Goal: Information Seeking & Learning: Learn about a topic

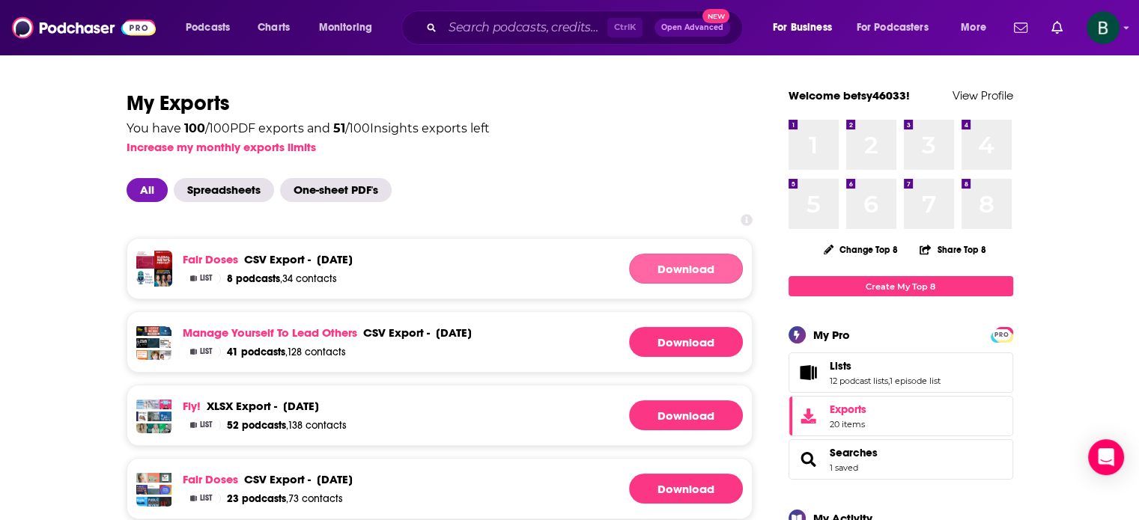
click at [686, 263] on link "Download" at bounding box center [686, 269] width 114 height 30
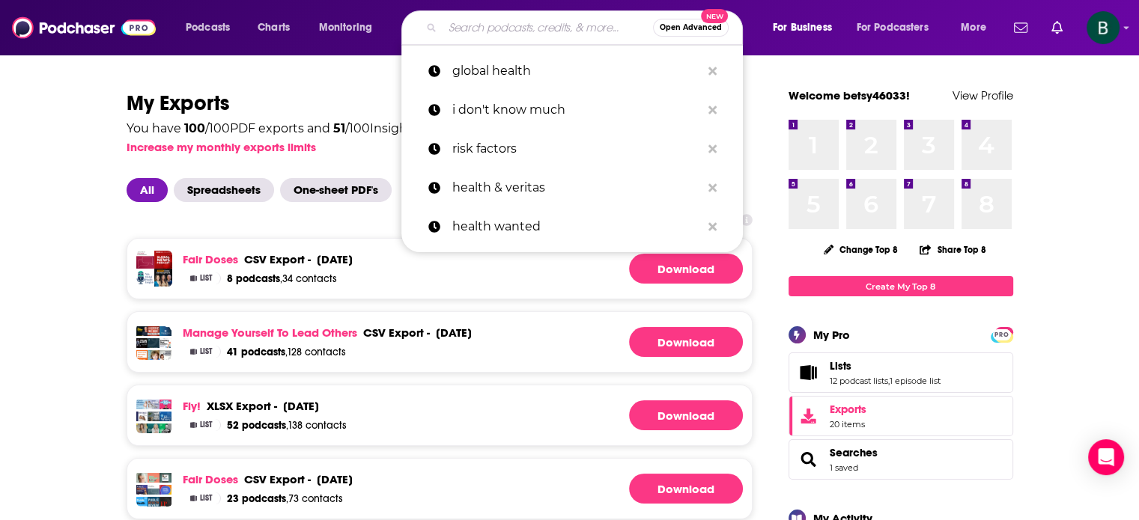
click at [462, 26] on input "Search podcasts, credits, & more..." at bounding box center [547, 28] width 210 height 24
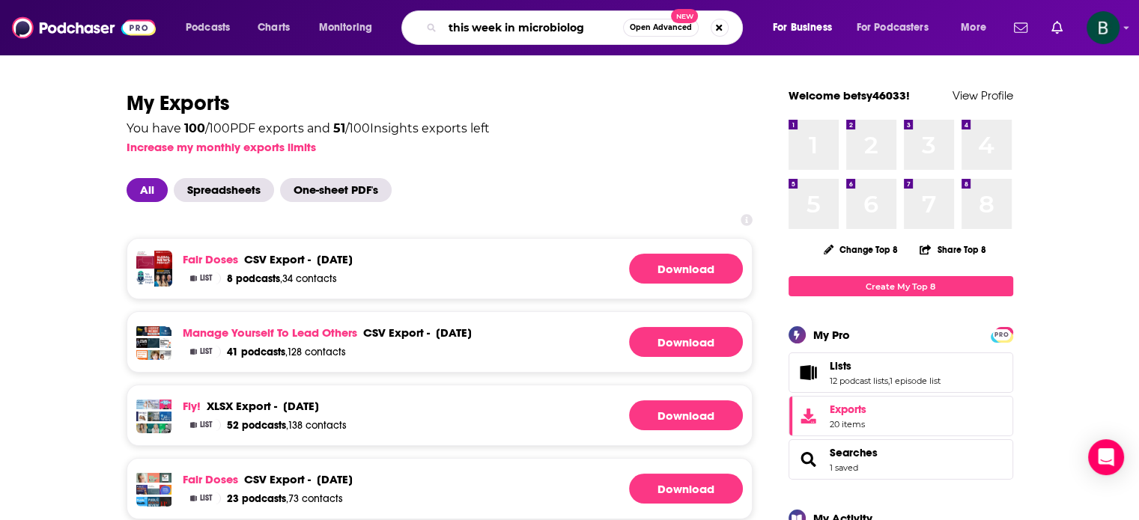
type input "this week in microbiology"
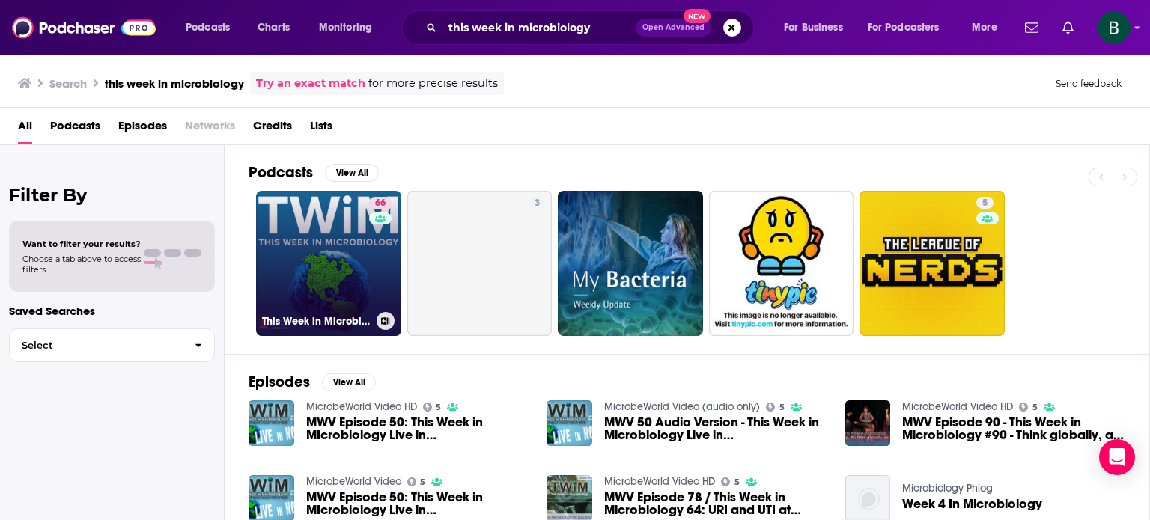
click at [334, 257] on link "66 This Week in Microbiology" at bounding box center [328, 263] width 145 height 145
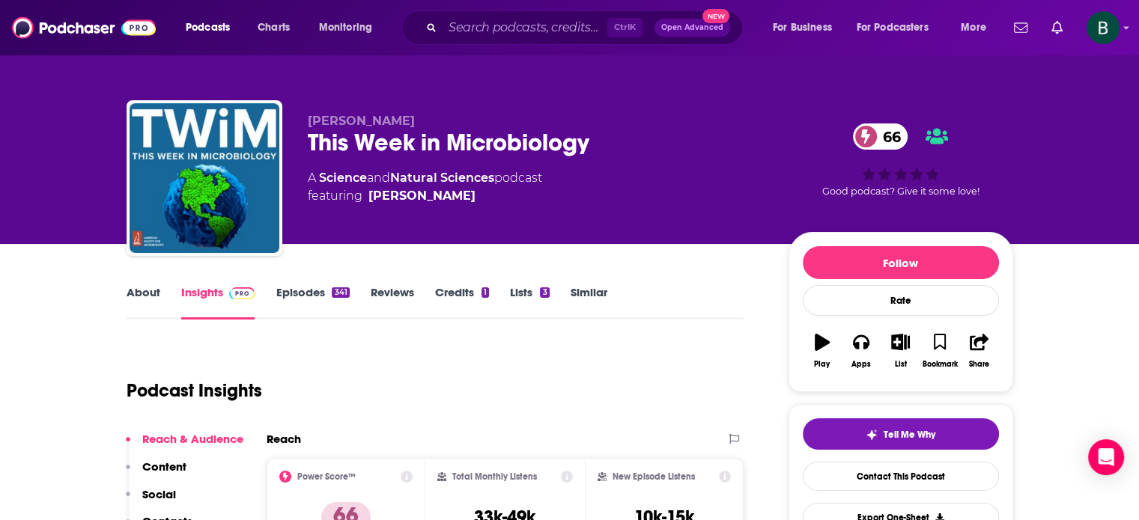
click at [128, 293] on link "About" at bounding box center [144, 302] width 34 height 34
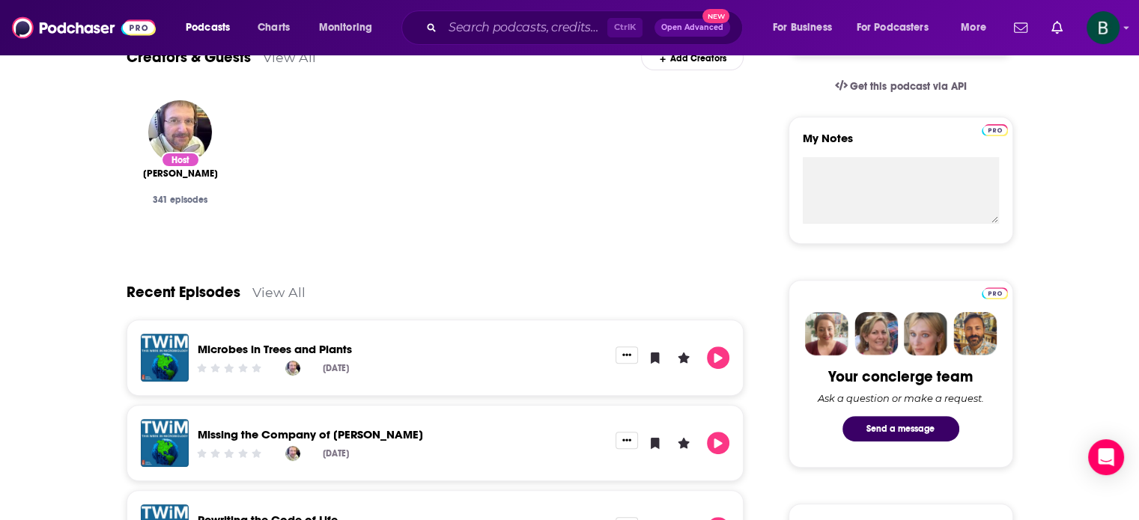
scroll to position [499, 0]
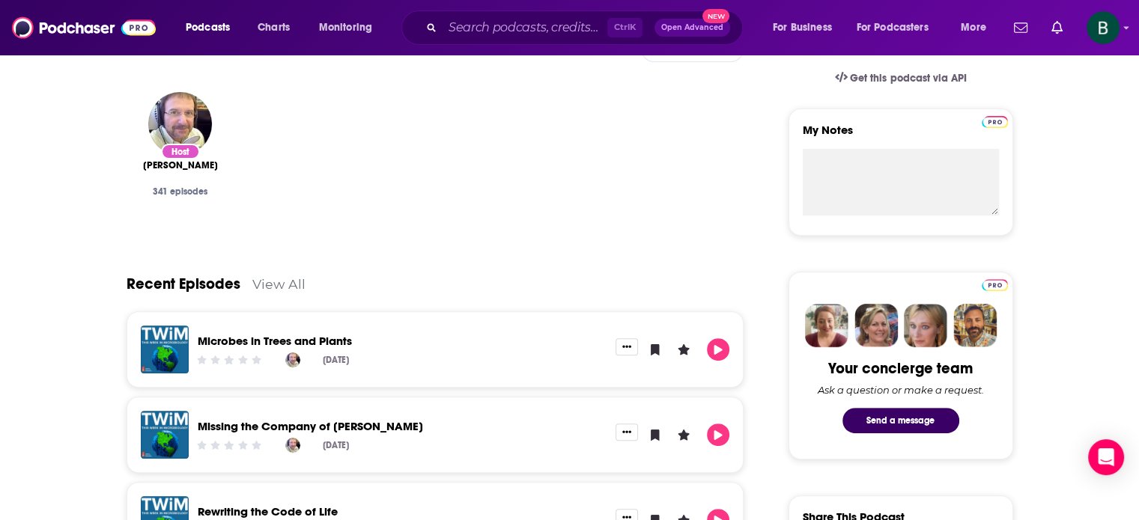
click at [317, 334] on link "Microbes in Trees and Plants" at bounding box center [275, 341] width 154 height 14
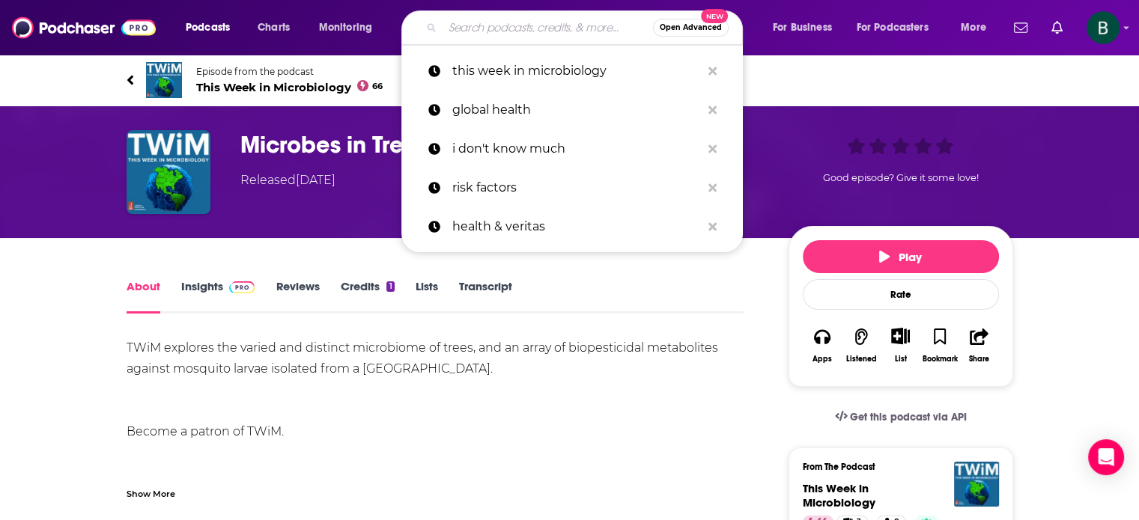
click at [532, 18] on input "Search podcasts, credits, & more..." at bounding box center [547, 28] width 210 height 24
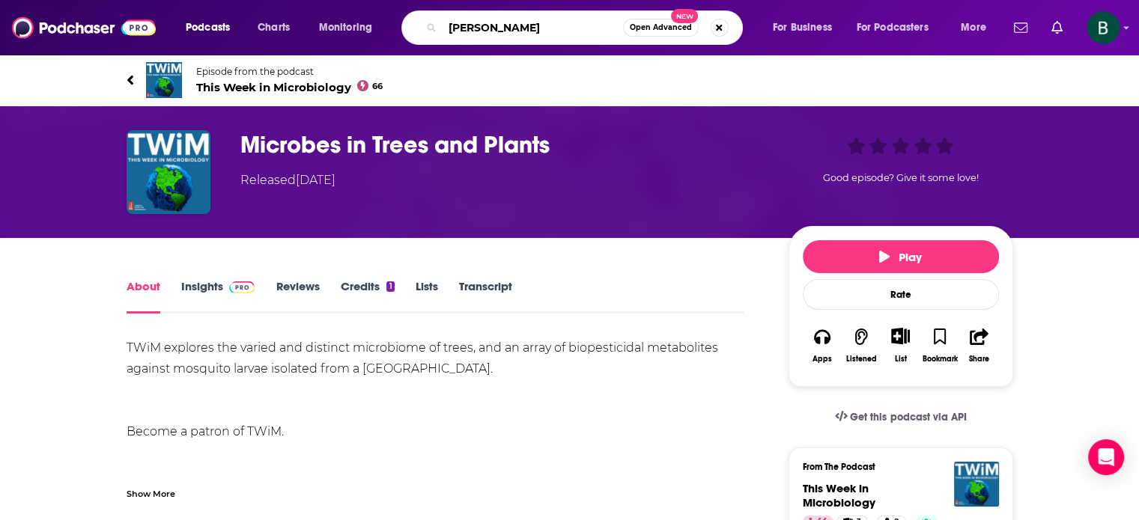
type input "puscast"
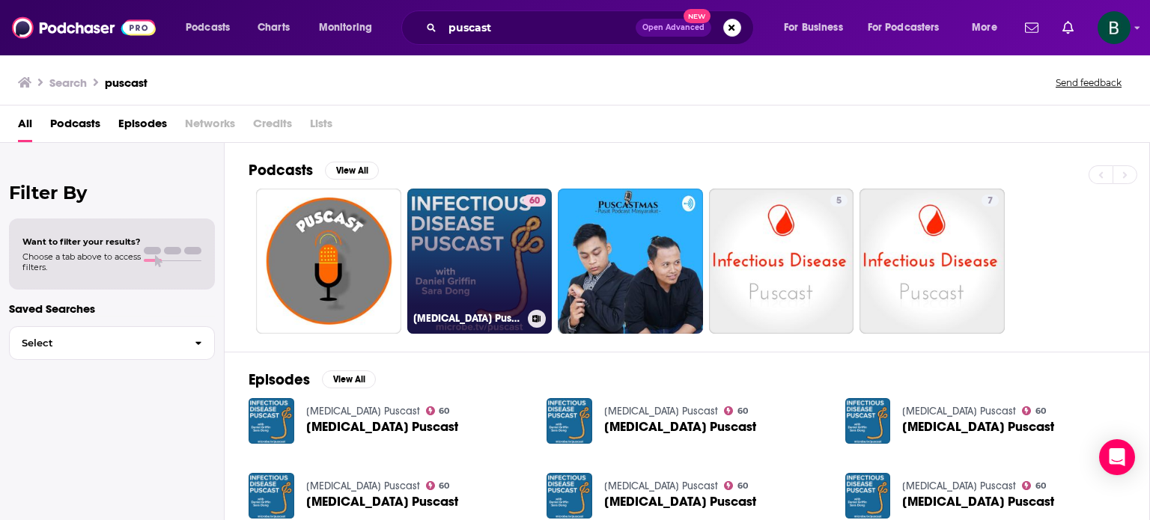
click at [451, 254] on link "60 [MEDICAL_DATA] Puscast" at bounding box center [479, 261] width 145 height 145
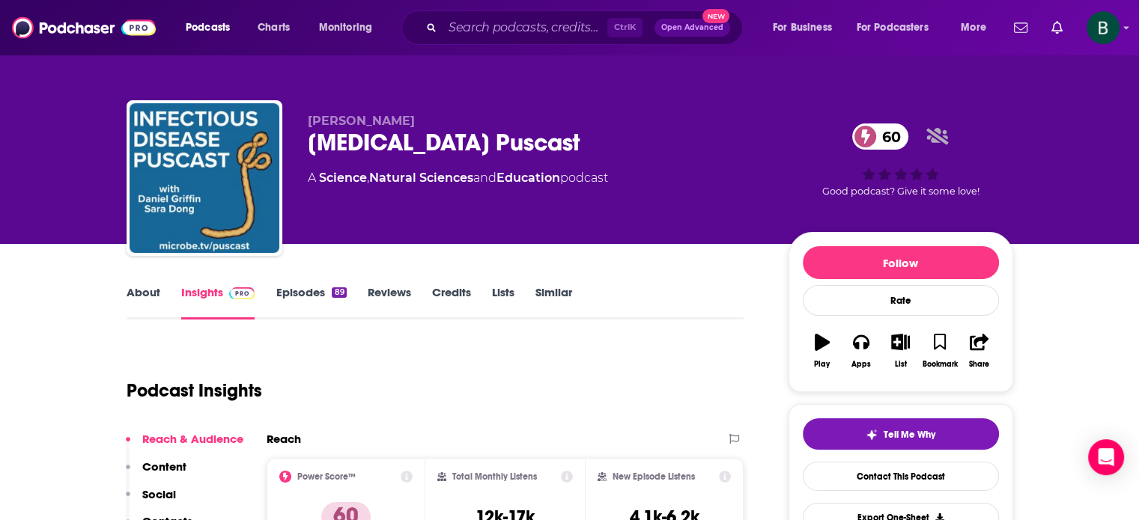
click at [143, 293] on link "About" at bounding box center [144, 302] width 34 height 34
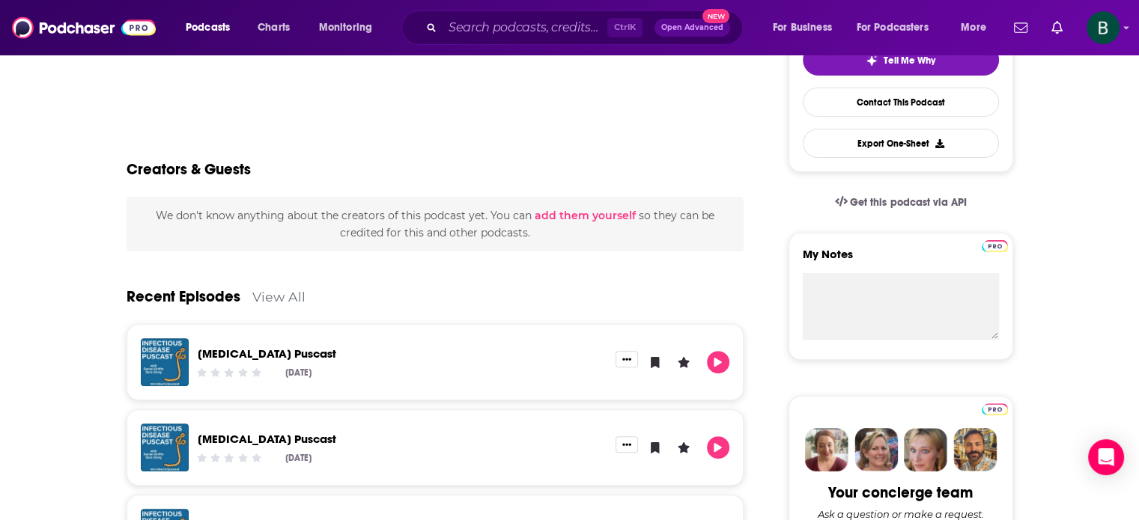
scroll to position [499, 0]
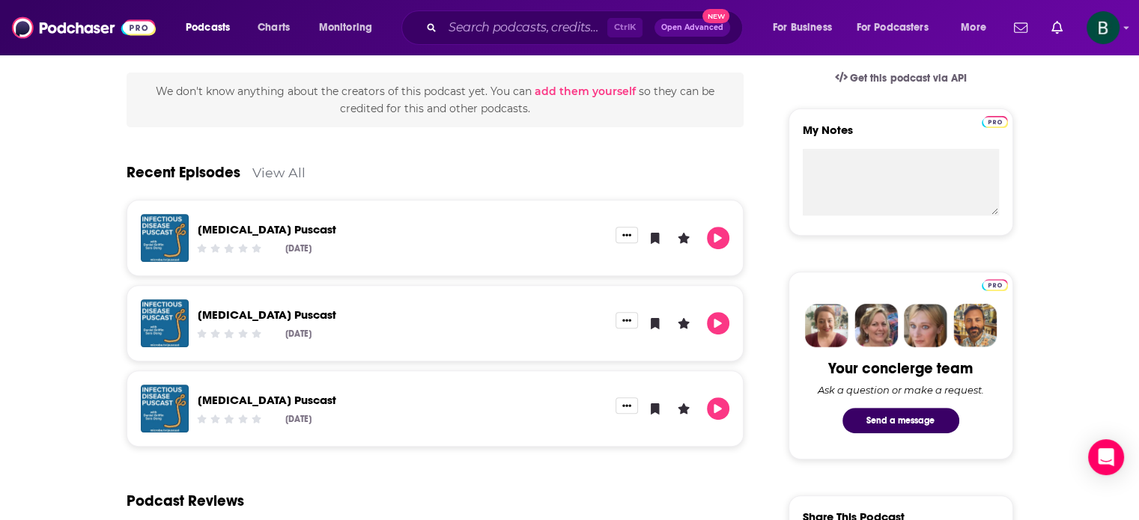
click at [262, 233] on link "[MEDICAL_DATA] Puscast" at bounding box center [267, 229] width 138 height 14
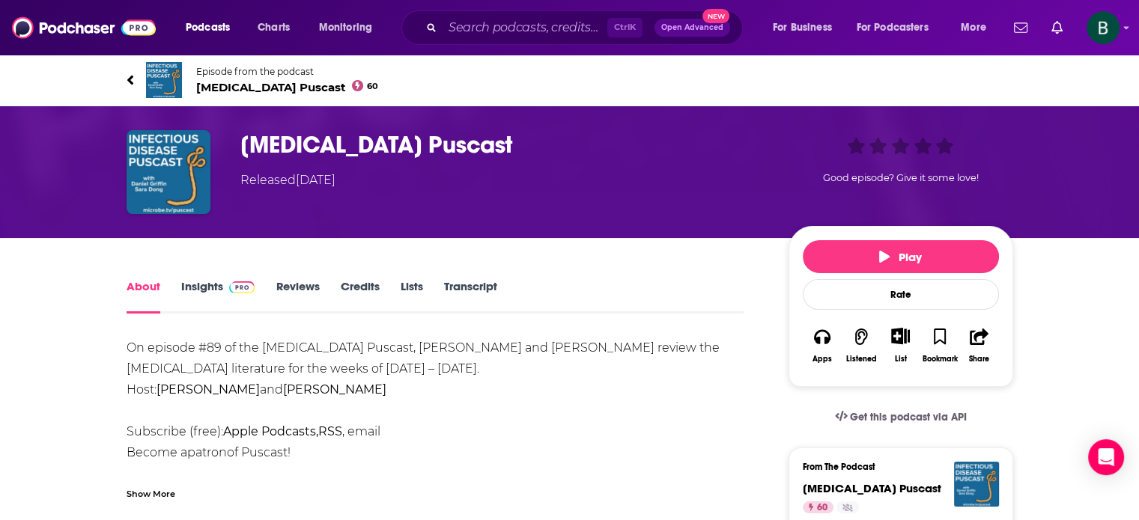
drag, startPoint x: 561, startPoint y: 147, endPoint x: 243, endPoint y: 151, distance: 318.9
click at [243, 151] on h1 "[MEDICAL_DATA] Puscast" at bounding box center [502, 144] width 524 height 29
copy h1 "[MEDICAL_DATA] Puscast"
click at [544, 34] on input "Search podcasts, credits, & more..." at bounding box center [524, 28] width 165 height 24
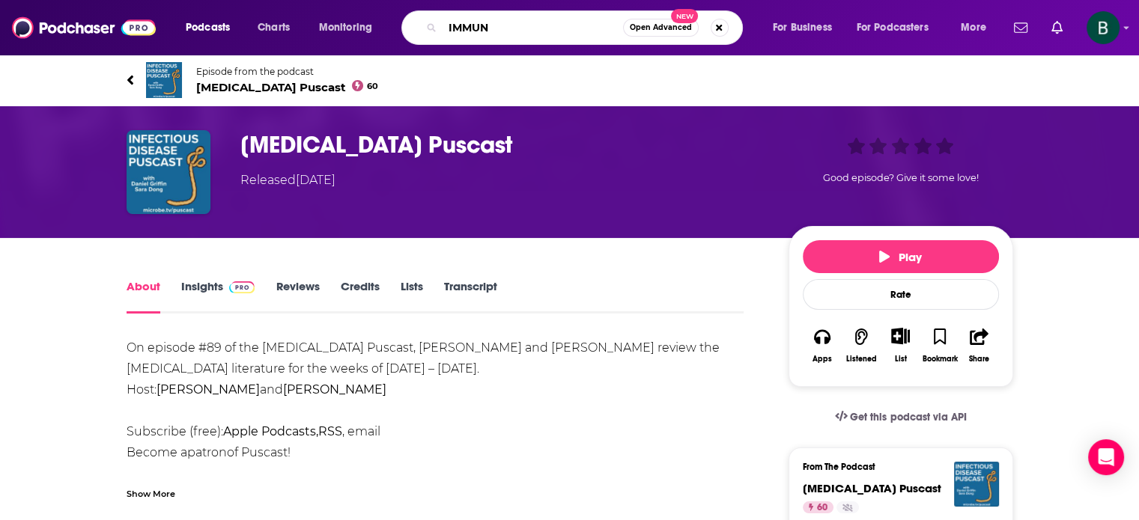
type input "IMMUNE"
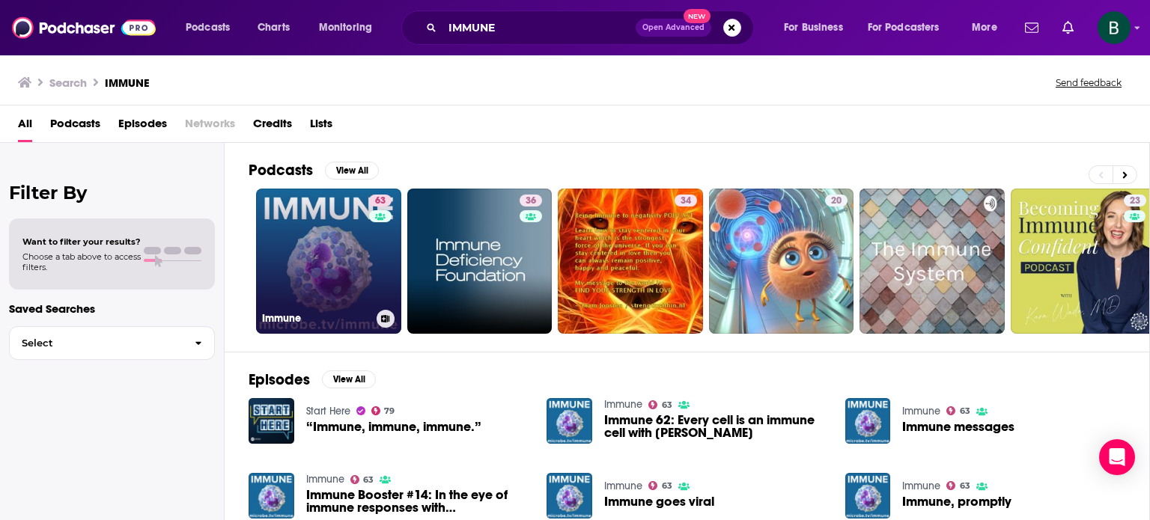
click at [326, 277] on link "63 Immune" at bounding box center [328, 261] width 145 height 145
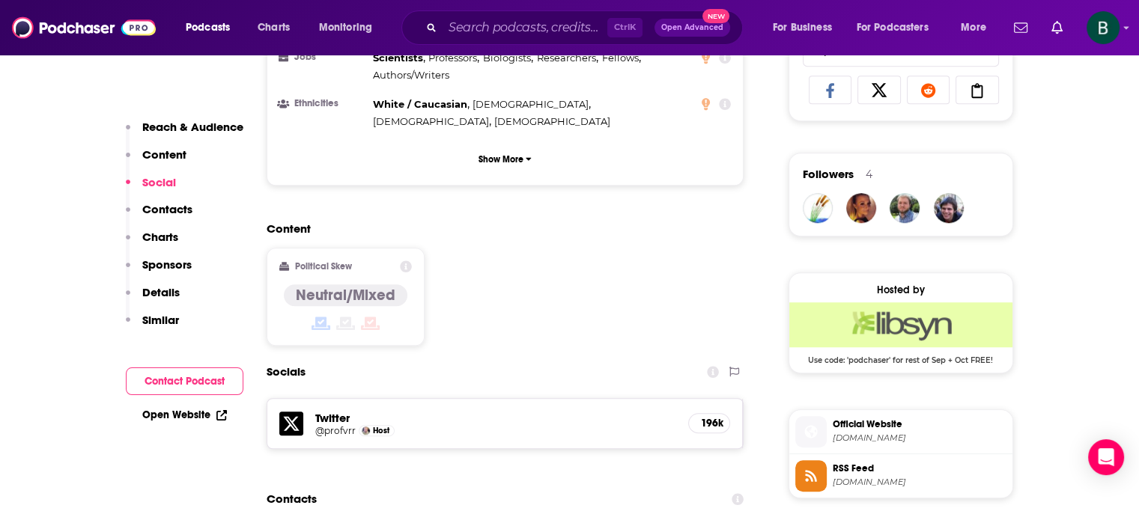
scroll to position [1247, 0]
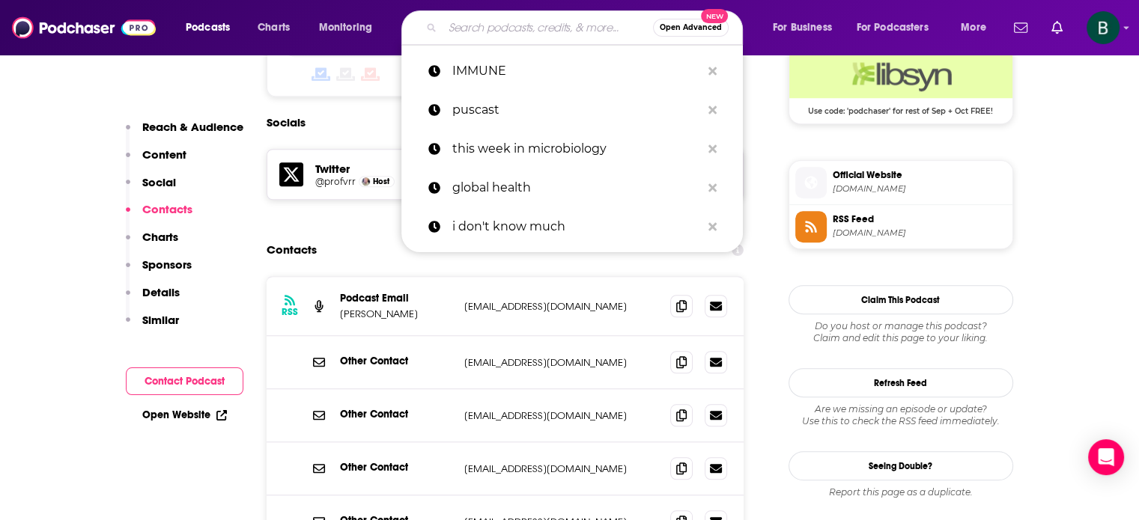
click at [465, 22] on input "Search podcasts, credits, & more..." at bounding box center [547, 28] width 210 height 24
paste input "Fierce Healthcare"
type input "Fierce Healthcare"
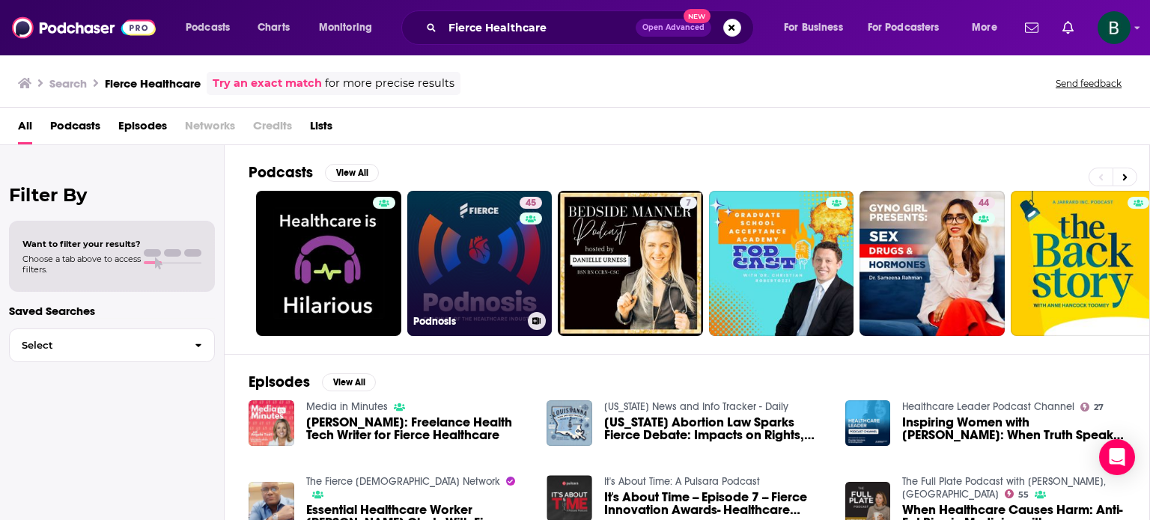
click at [452, 266] on link "45 Podnosis" at bounding box center [479, 263] width 145 height 145
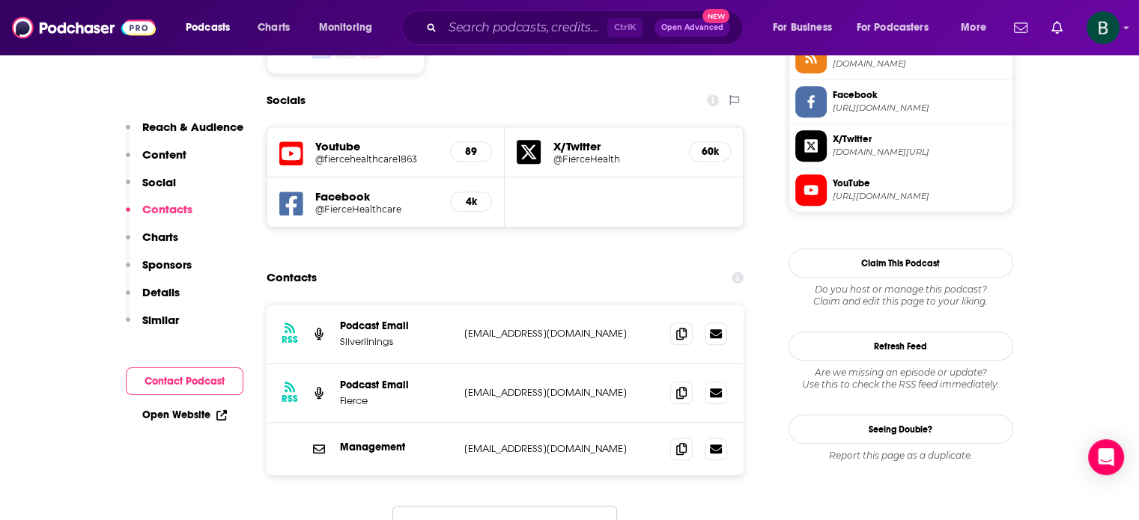
scroll to position [1372, 0]
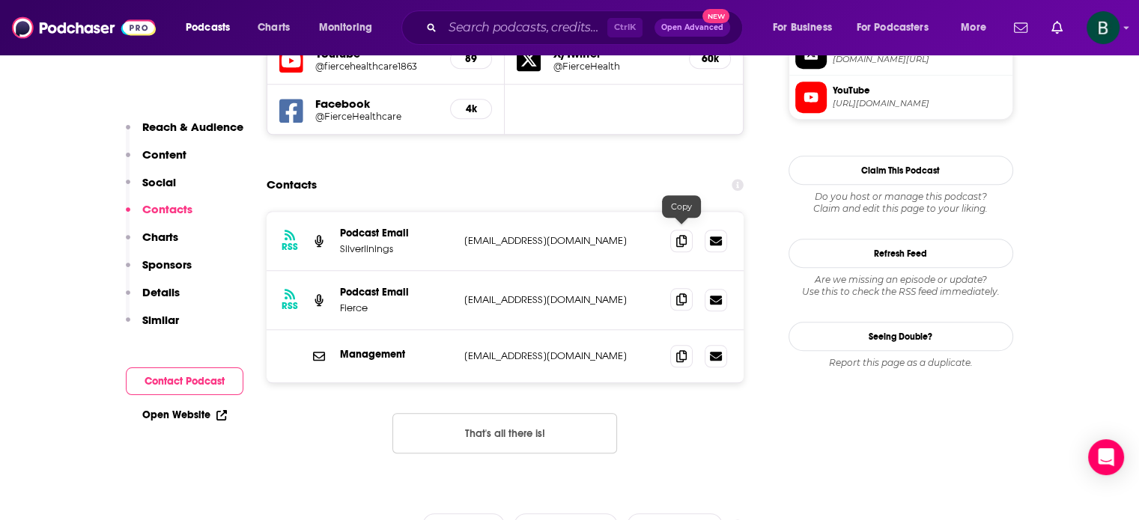
click at [677, 293] on icon at bounding box center [681, 299] width 10 height 12
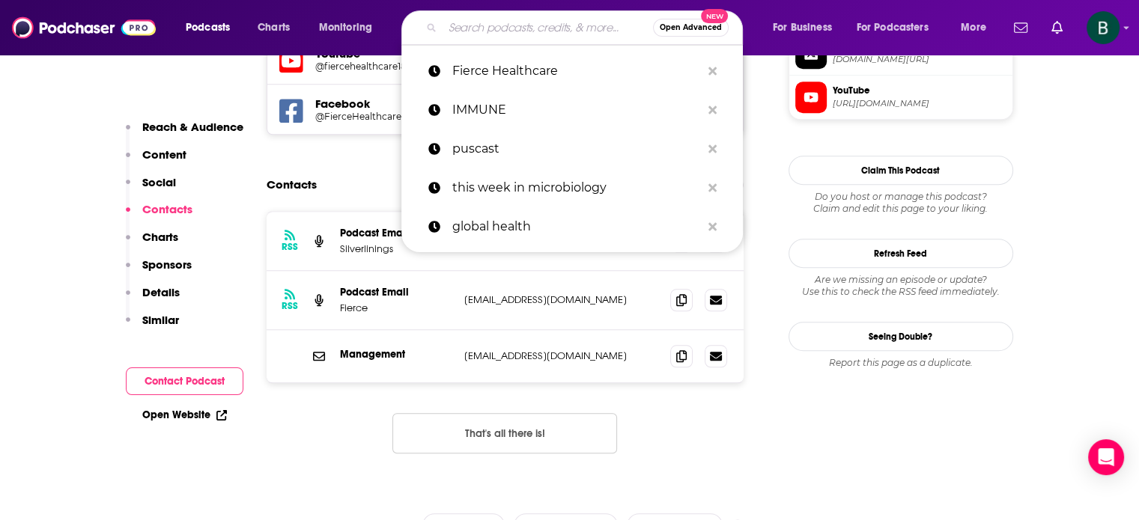
click at [515, 32] on input "Search podcasts, credits, & more..." at bounding box center [547, 28] width 210 height 24
paste input "Let's Talk ID"
type input "Let's Talk ID"
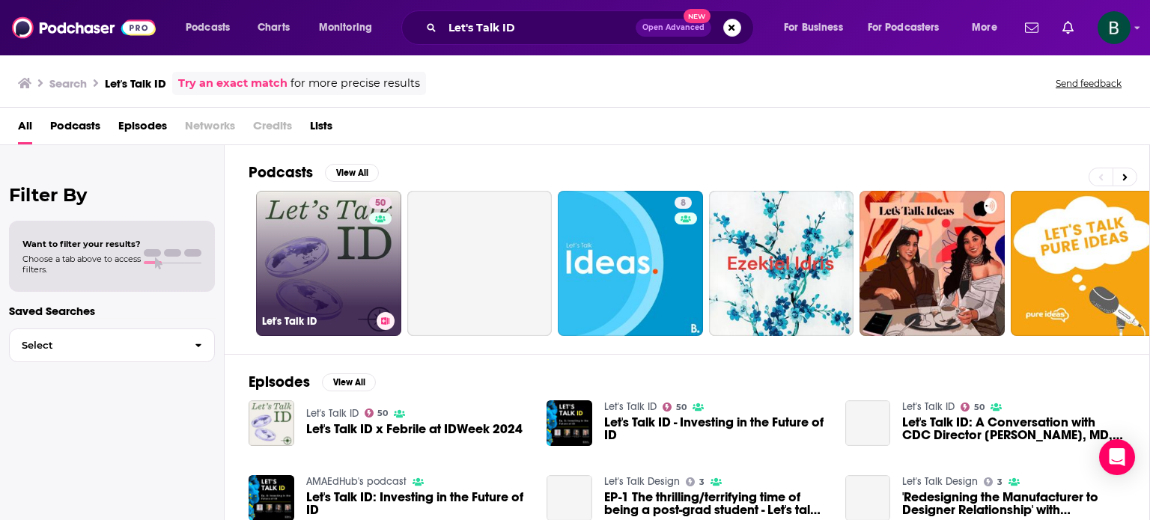
click at [337, 263] on link "50 Let's Talk ID" at bounding box center [328, 263] width 145 height 145
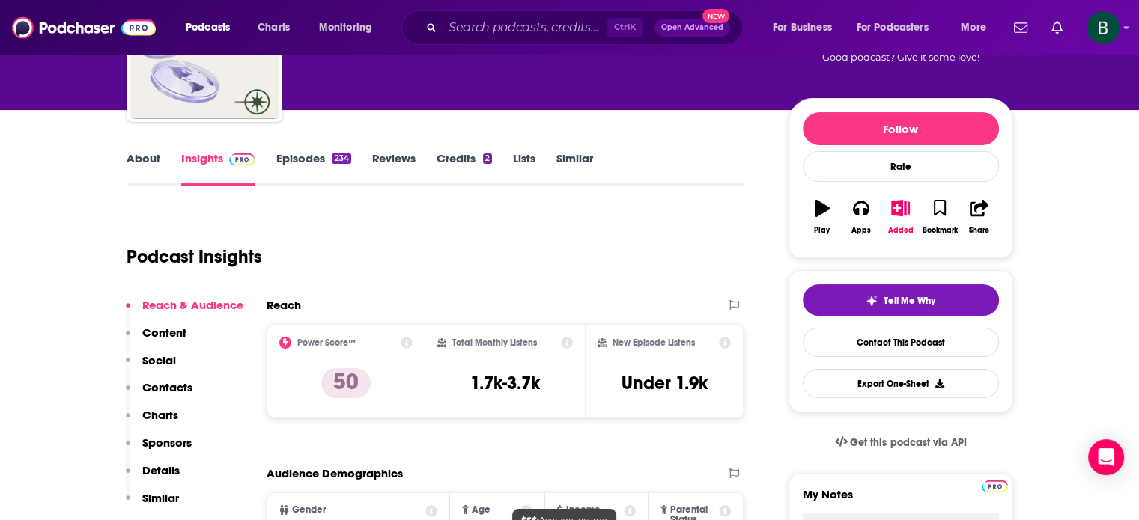
scroll to position [124, 0]
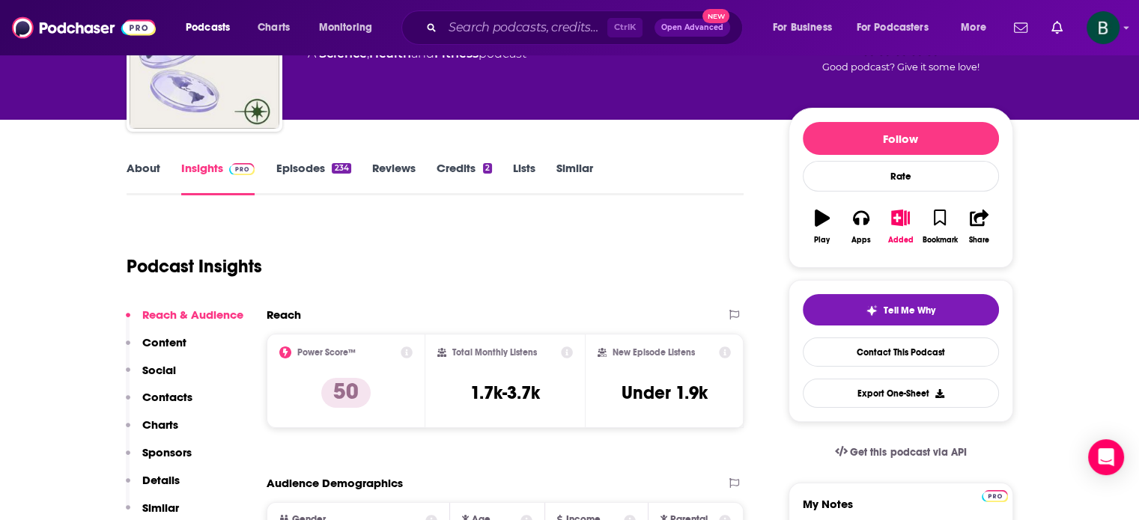
click at [129, 163] on link "About" at bounding box center [144, 178] width 34 height 34
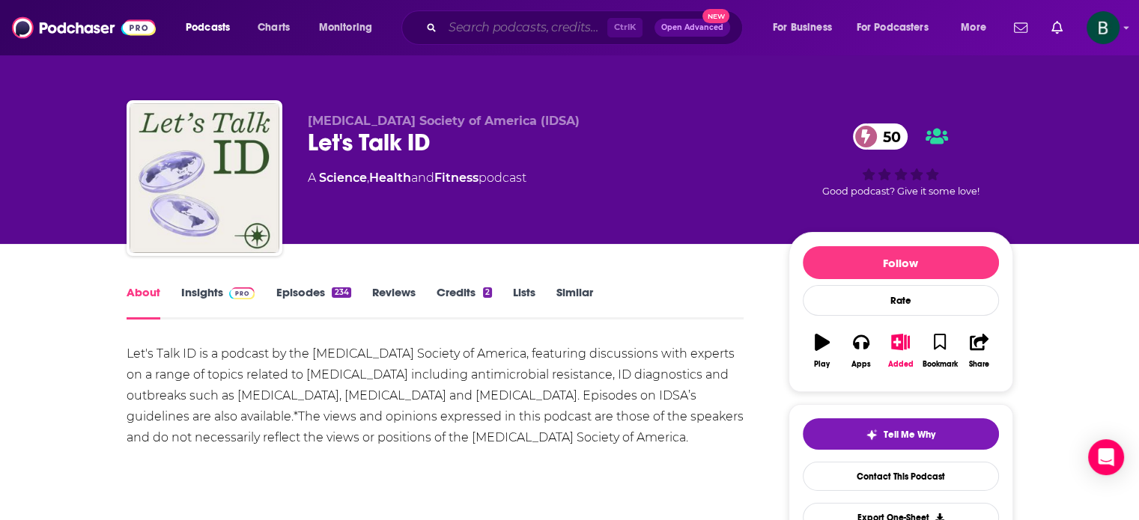
click at [467, 28] on input "Search podcasts, credits, & more..." at bounding box center [524, 28] width 165 height 24
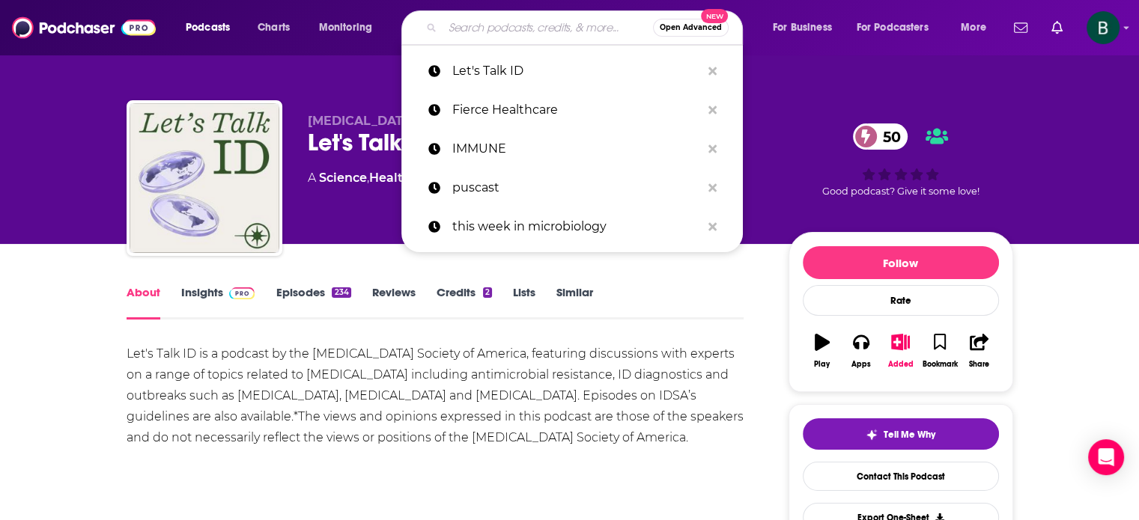
paste input "Public Health Epidemiology Conversations"
type input "Public Health Epidemiology Conversations"
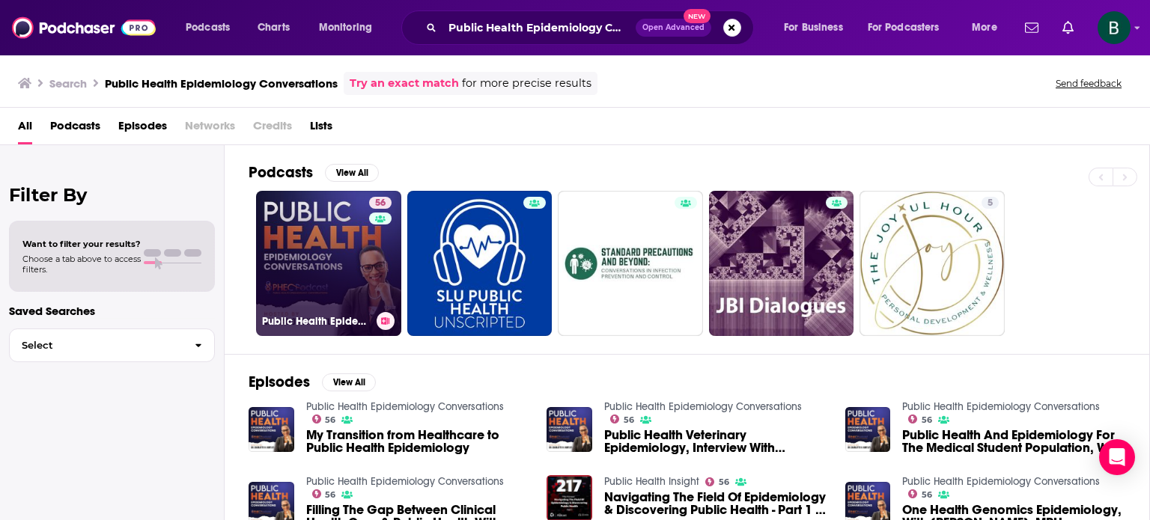
click at [327, 281] on link "56 Public Health Epidemiology Conversations" at bounding box center [328, 263] width 145 height 145
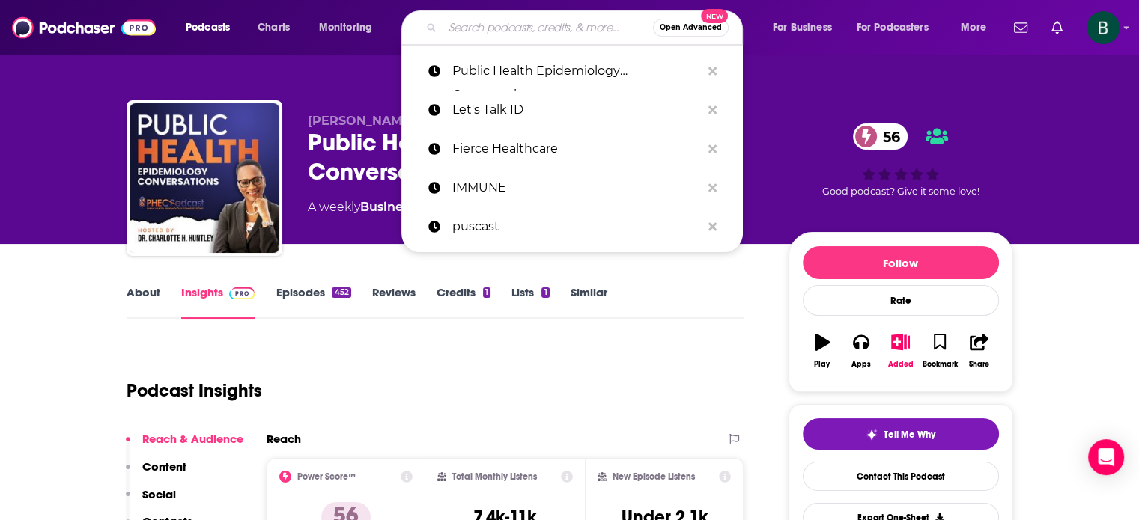
click at [539, 29] on input "Search podcasts, credits, & more..." at bounding box center [547, 28] width 210 height 24
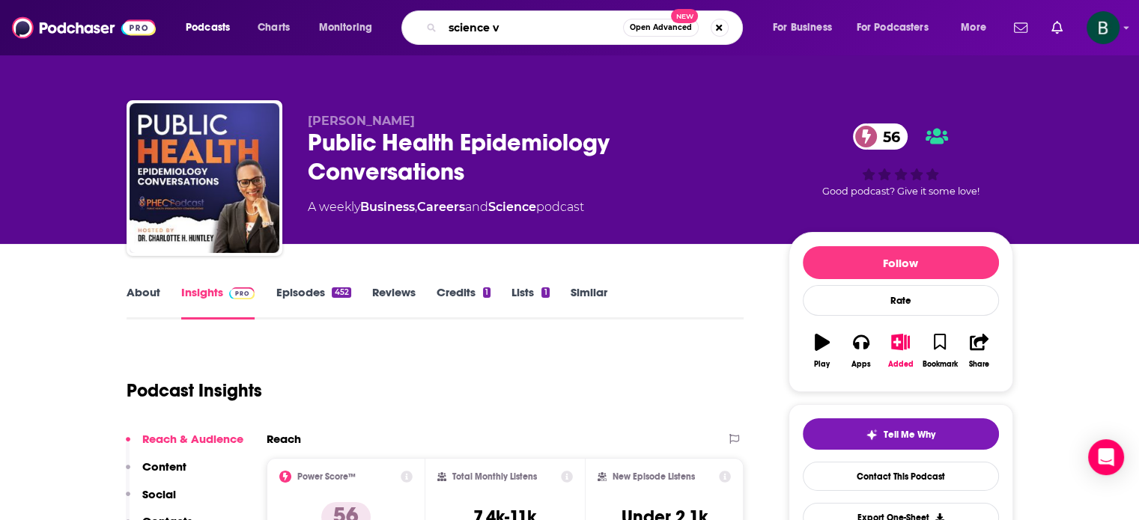
type input "science vs"
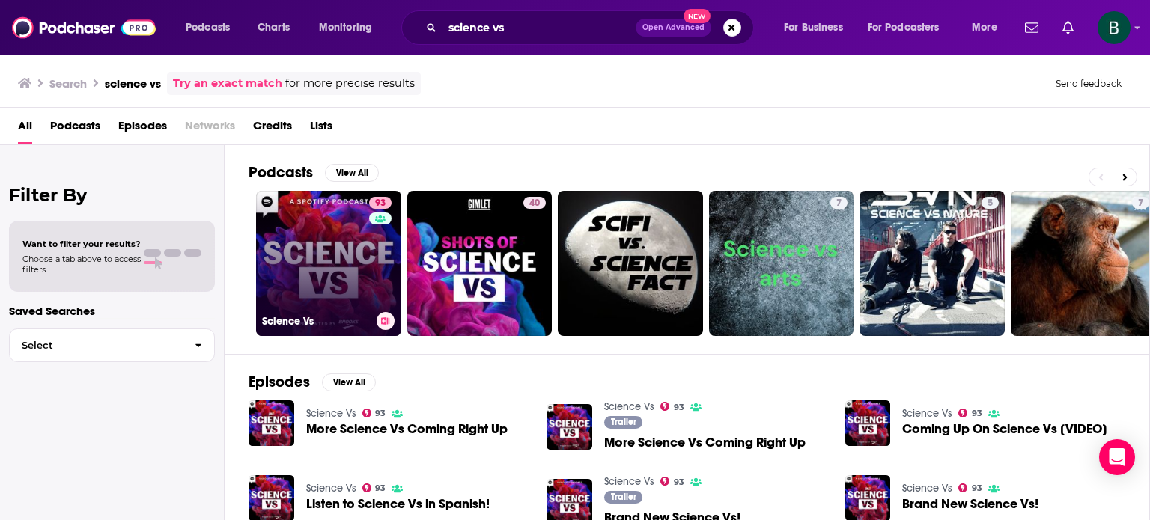
click at [329, 260] on link "93 Science Vs" at bounding box center [328, 263] width 145 height 145
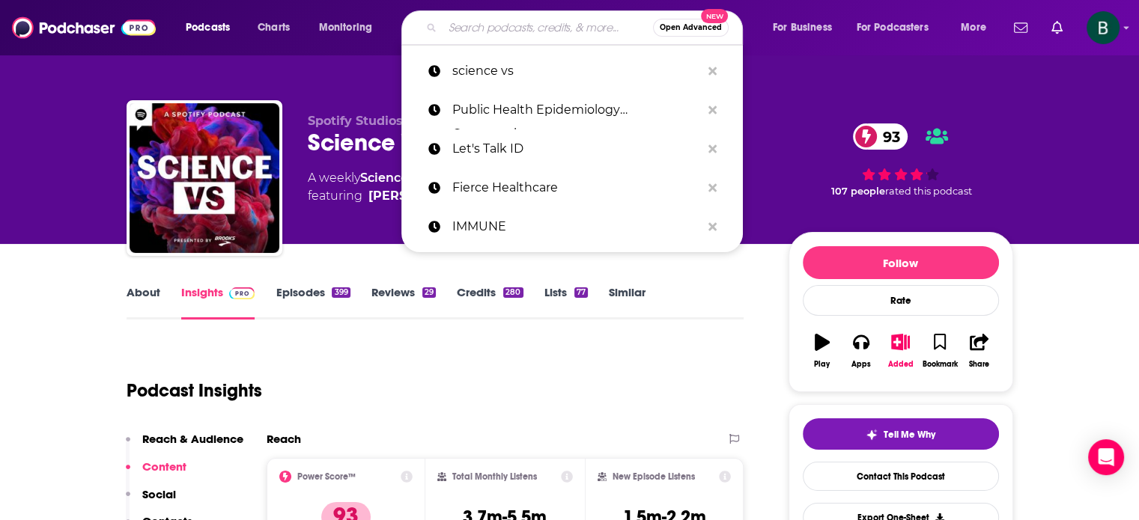
click at [542, 17] on input "Search podcasts, credits, & more..." at bounding box center [547, 28] width 210 height 24
paste input "Meet the Microbiologist"
type input "Meet the Microbiologist"
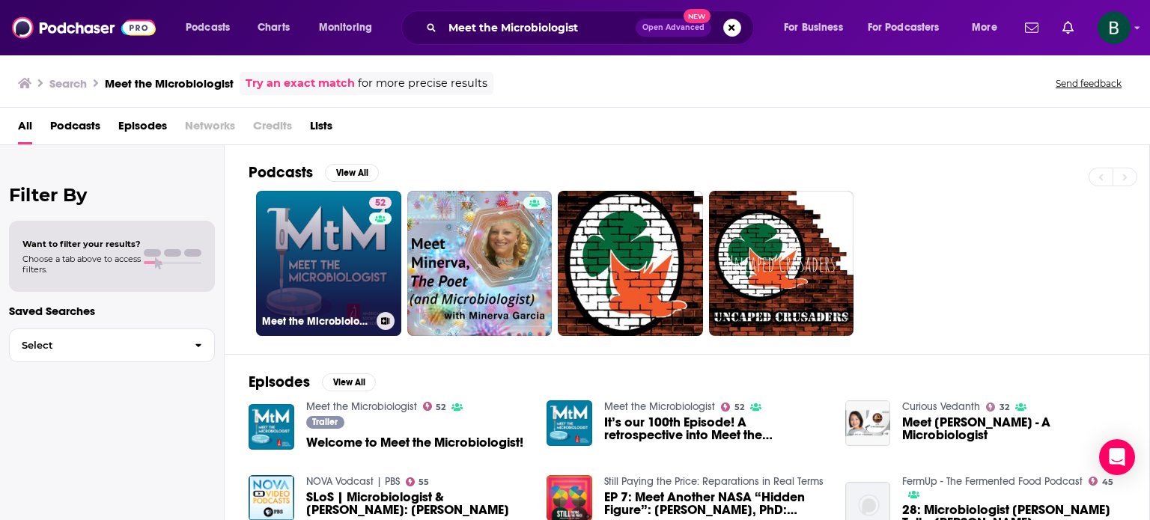
click at [353, 260] on link "52 Meet the Microbiologist" at bounding box center [328, 263] width 145 height 145
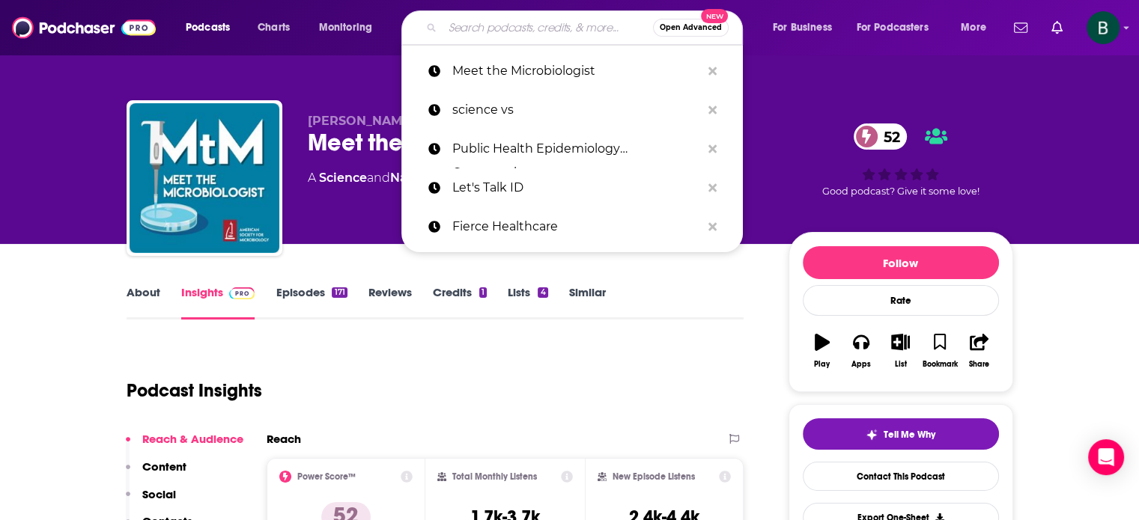
click at [503, 20] on input "Search podcasts, credits, & more..." at bounding box center [547, 28] width 210 height 24
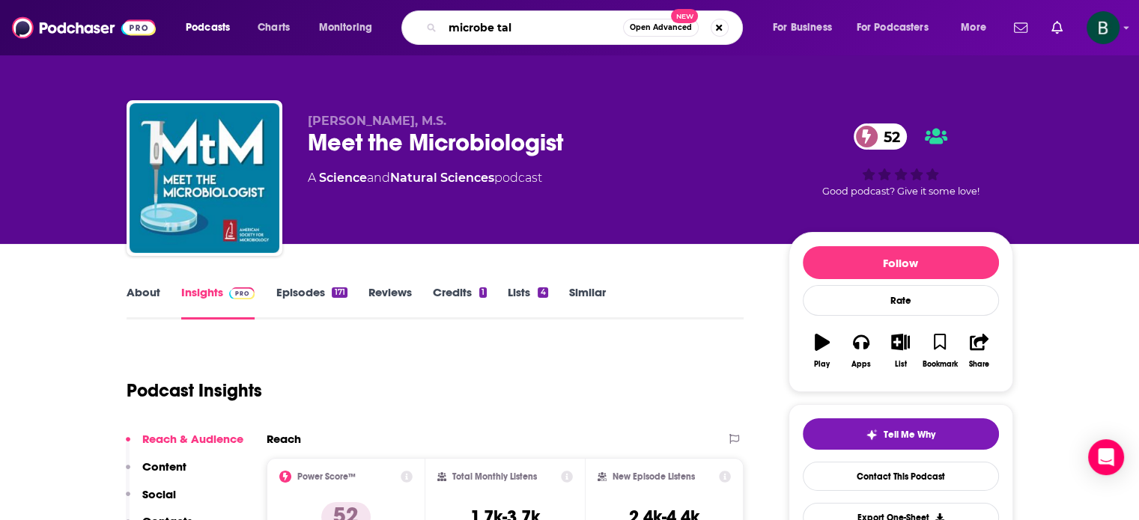
type input "microbe talk"
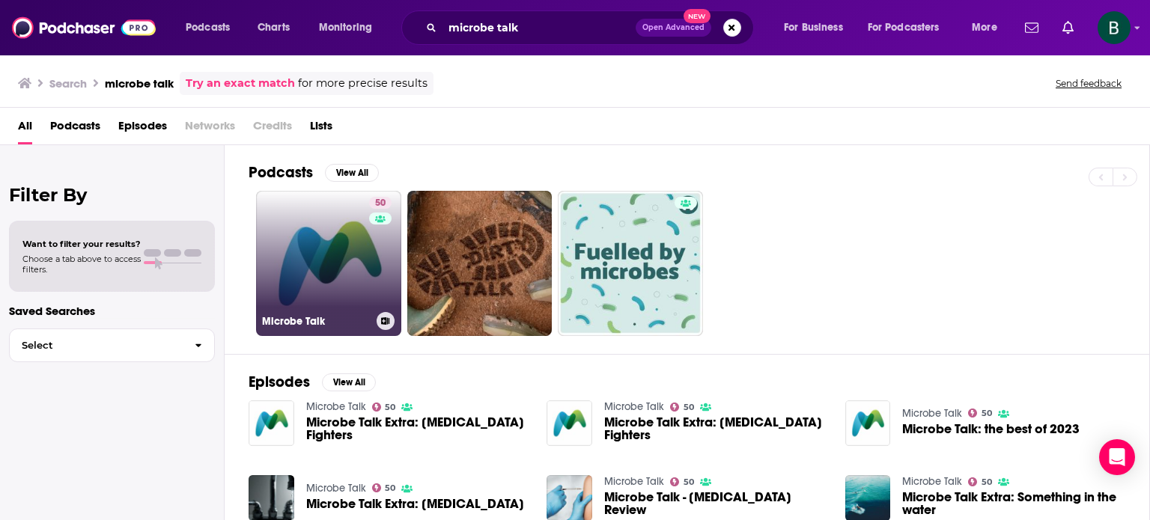
click at [341, 302] on link "50 Microbe Talk" at bounding box center [328, 263] width 145 height 145
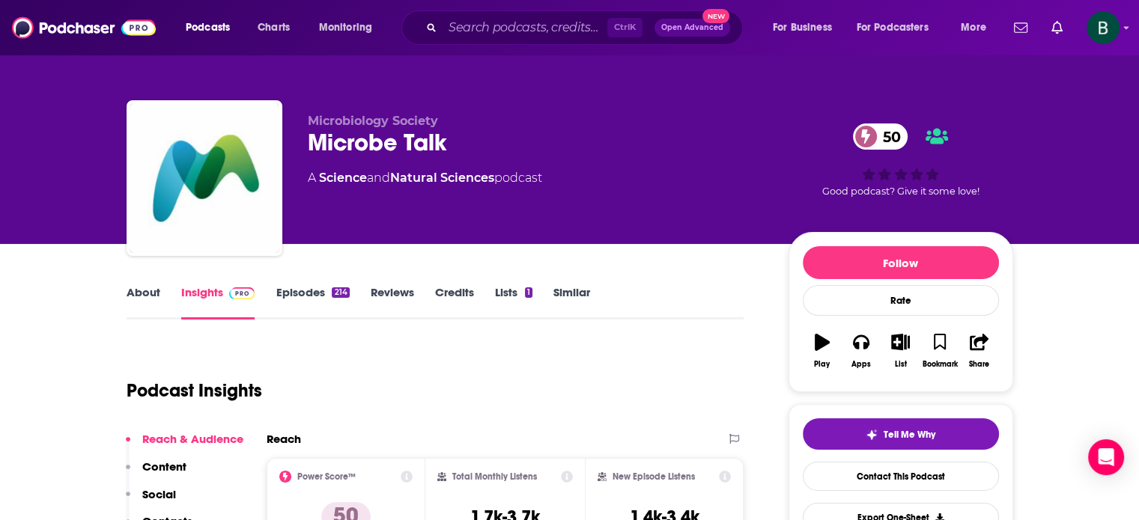
click at [141, 299] on link "About" at bounding box center [144, 302] width 34 height 34
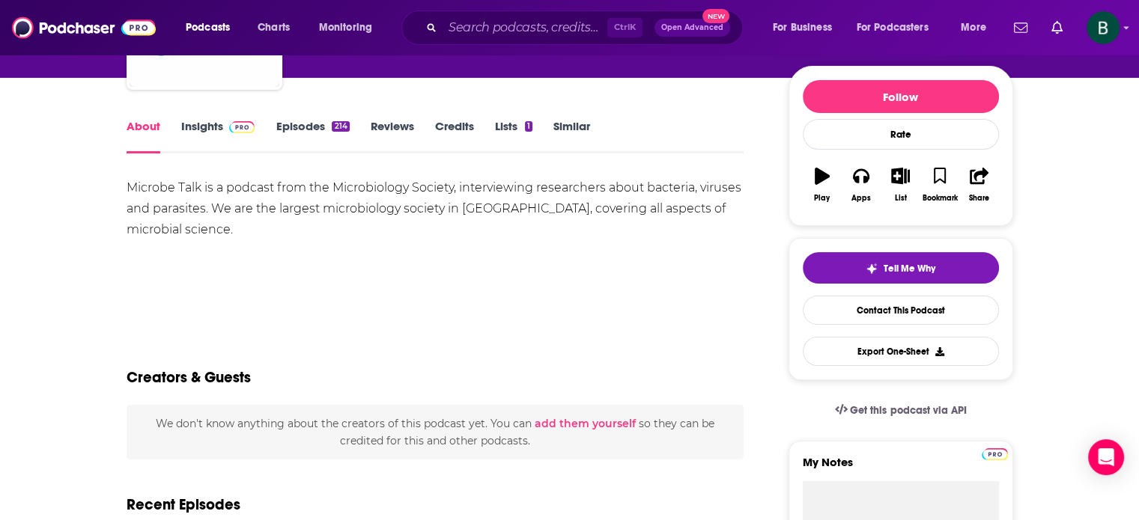
scroll to position [374, 0]
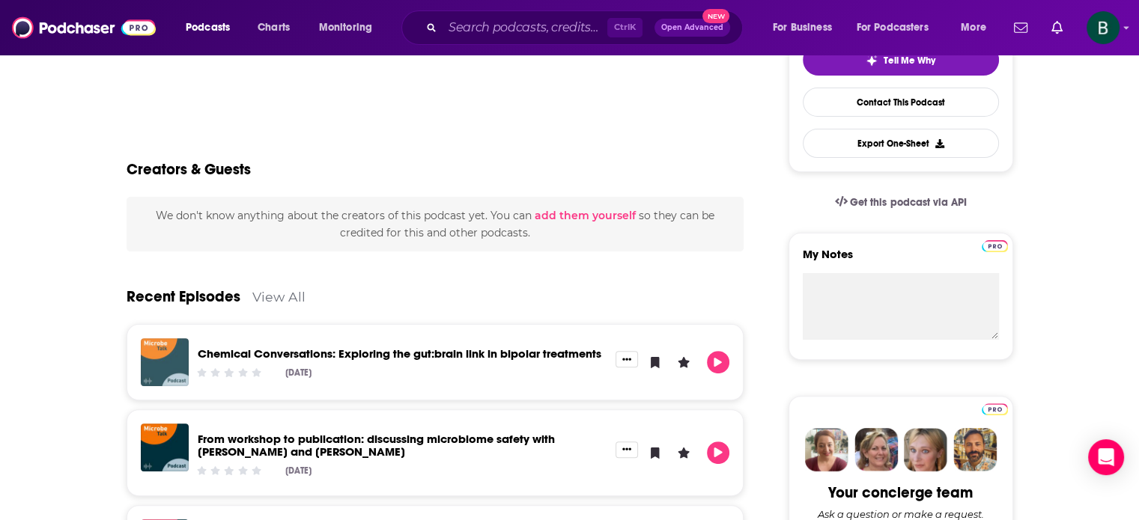
click at [159, 365] on img "Chemical Conversations: Exploring the gut:brain link in bipolar treatments" at bounding box center [165, 362] width 48 height 48
